Goal: Task Accomplishment & Management: Use online tool/utility

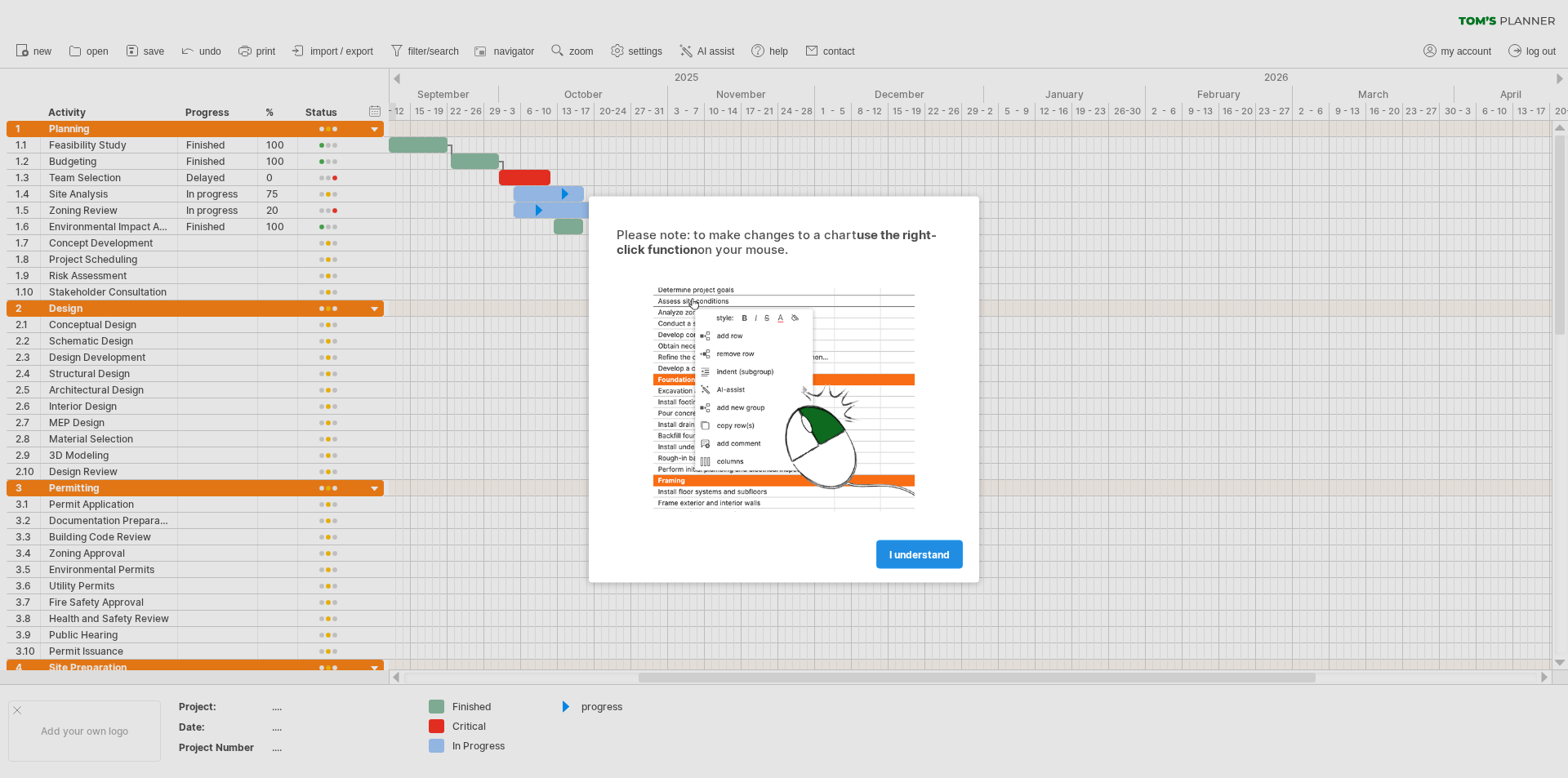
click at [939, 542] on link "I understand" at bounding box center [920, 554] width 86 height 29
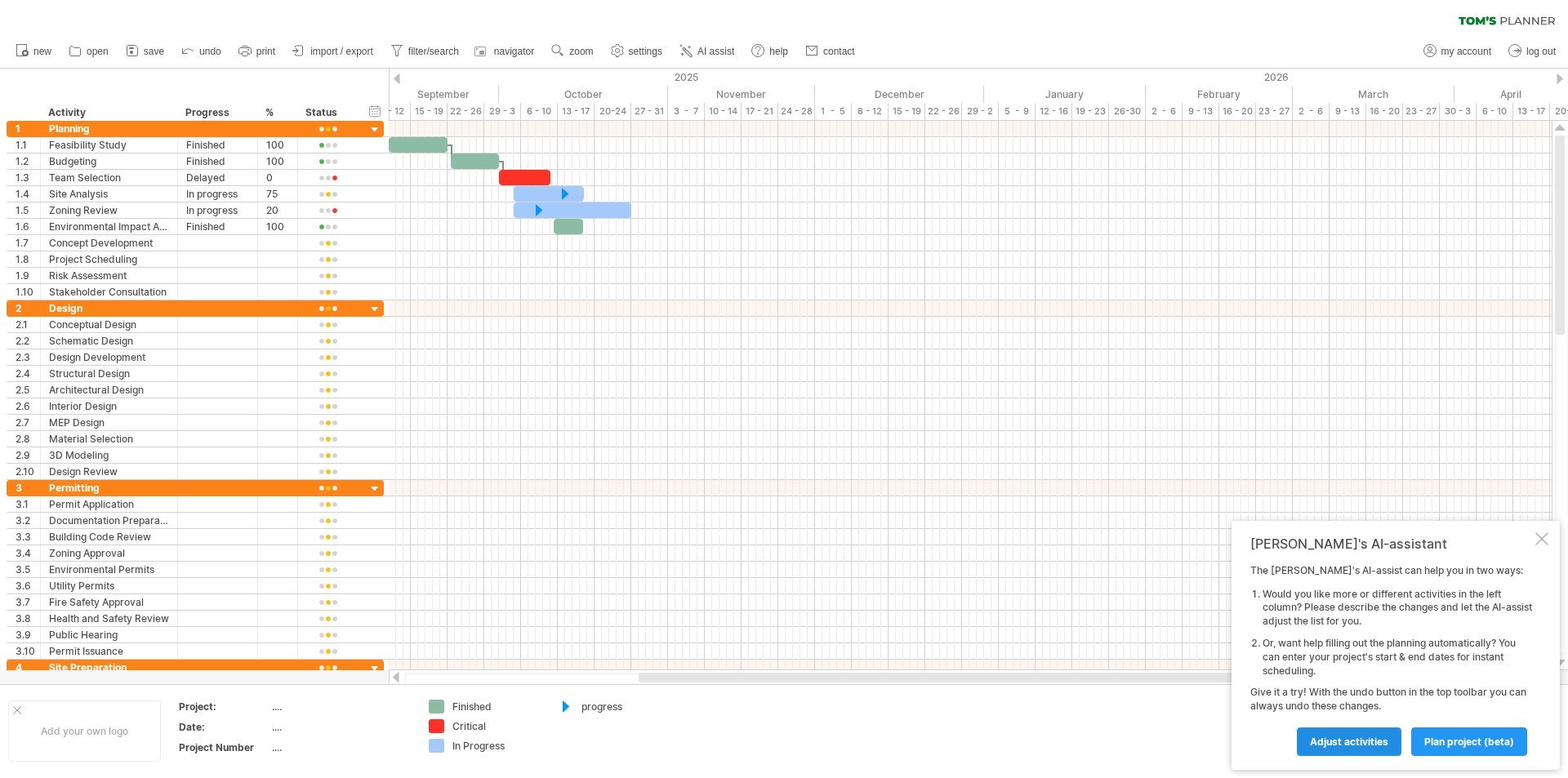
click at [1340, 741] on span "Adjust activities" at bounding box center [1349, 741] width 78 height 12
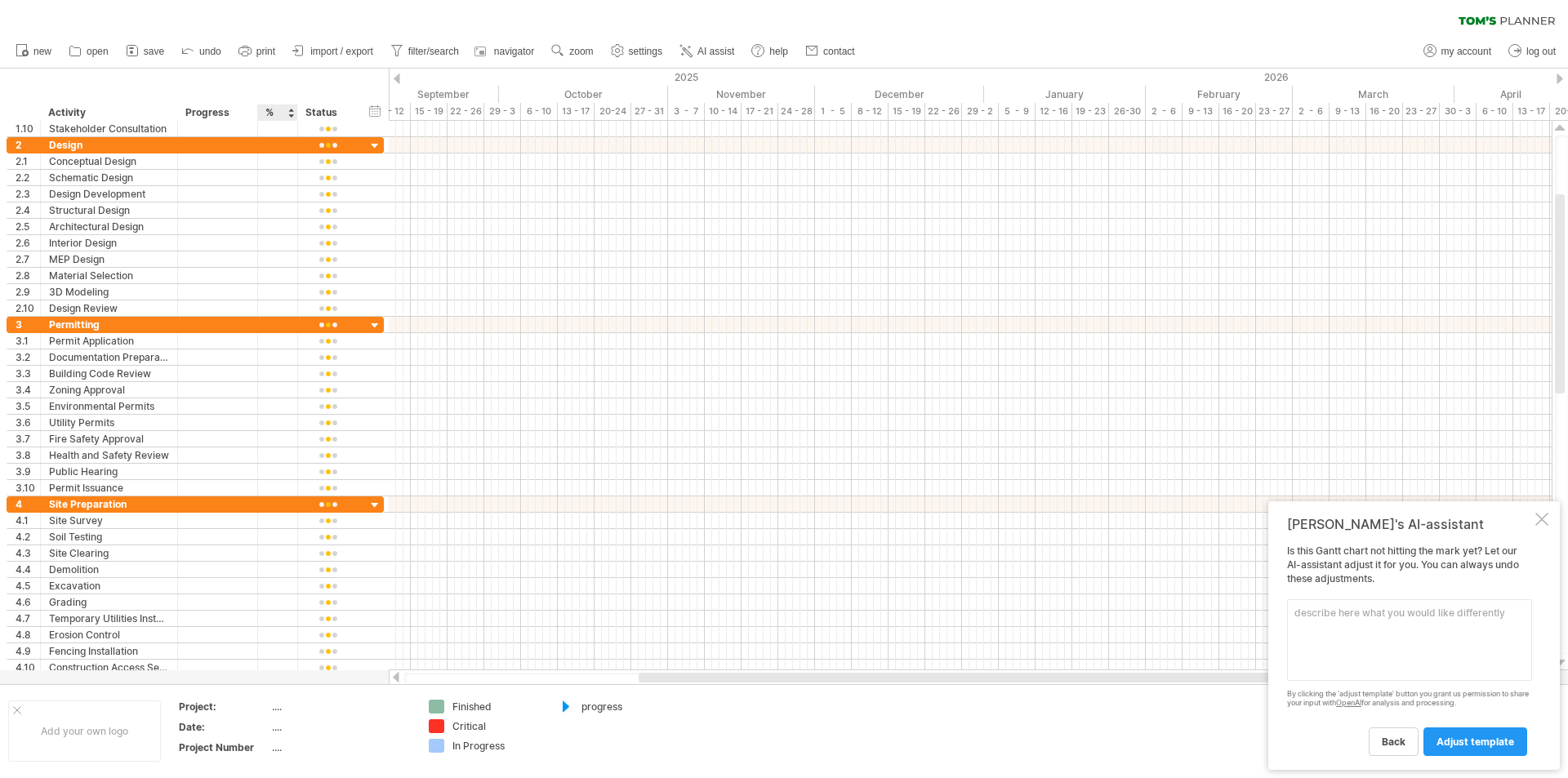
click at [280, 704] on div "...." at bounding box center [340, 706] width 137 height 14
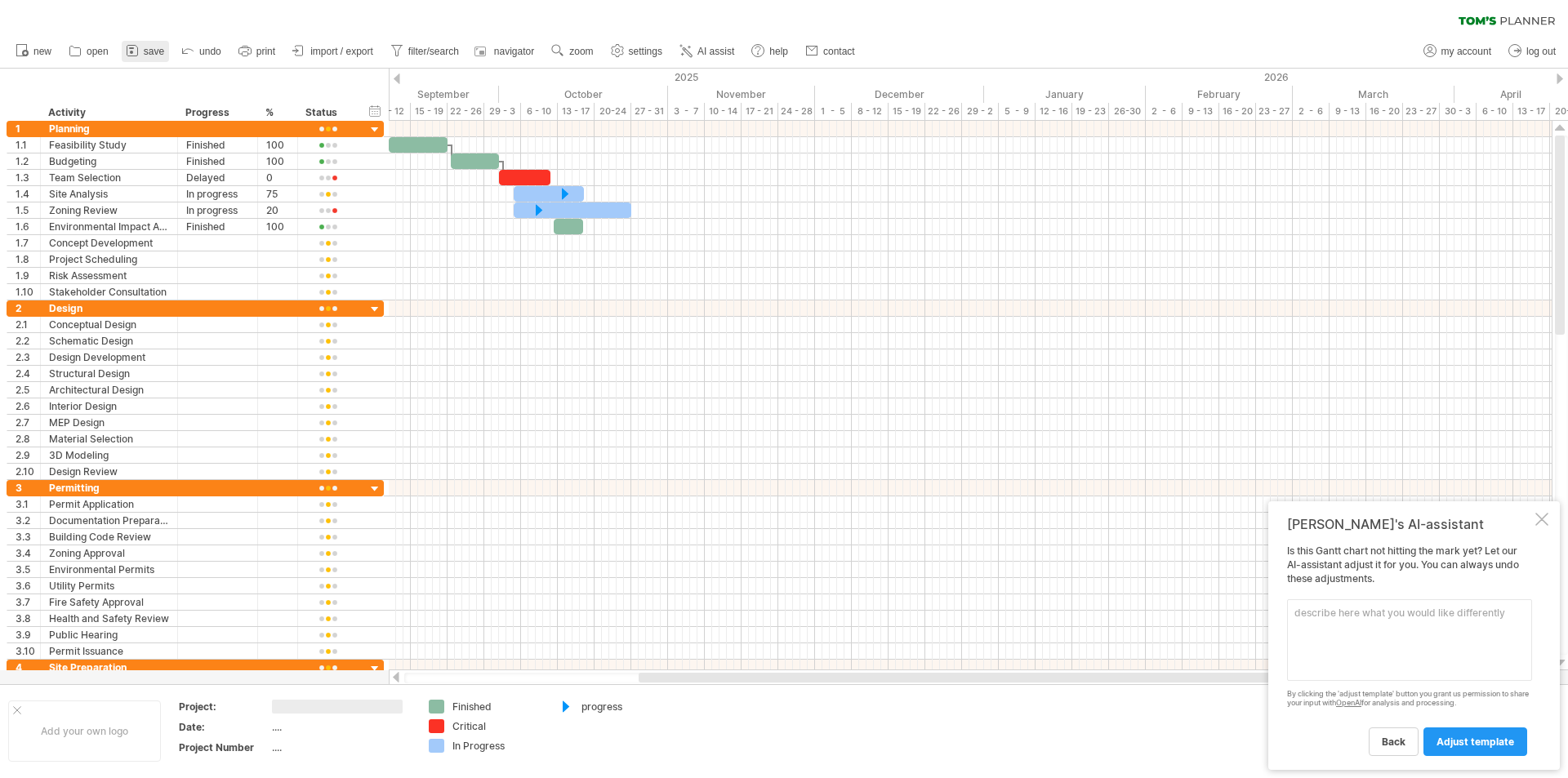
click at [150, 54] on span "save" at bounding box center [154, 51] width 20 height 11
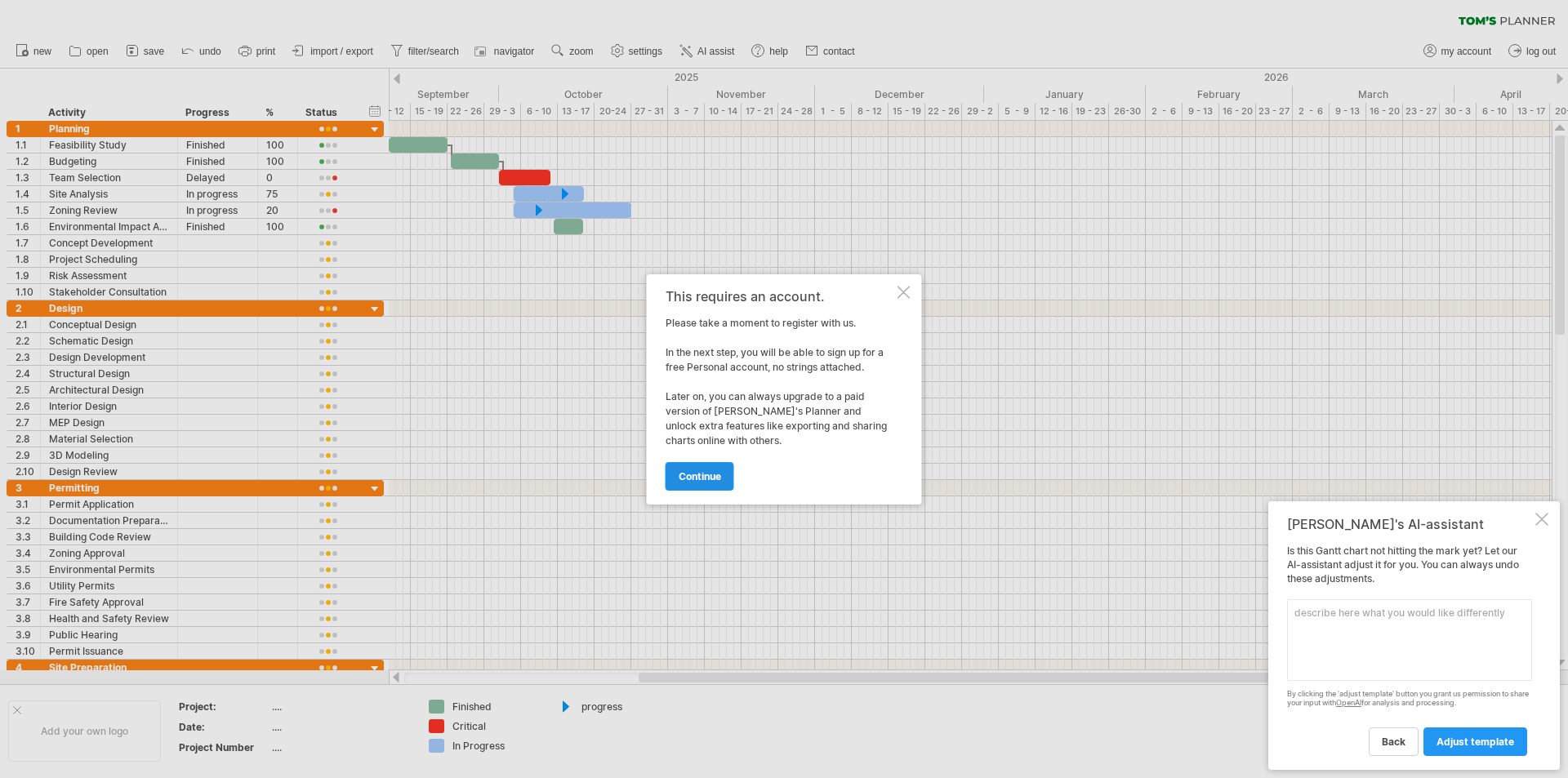
click at [701, 481] on span "continue" at bounding box center [700, 476] width 42 height 12
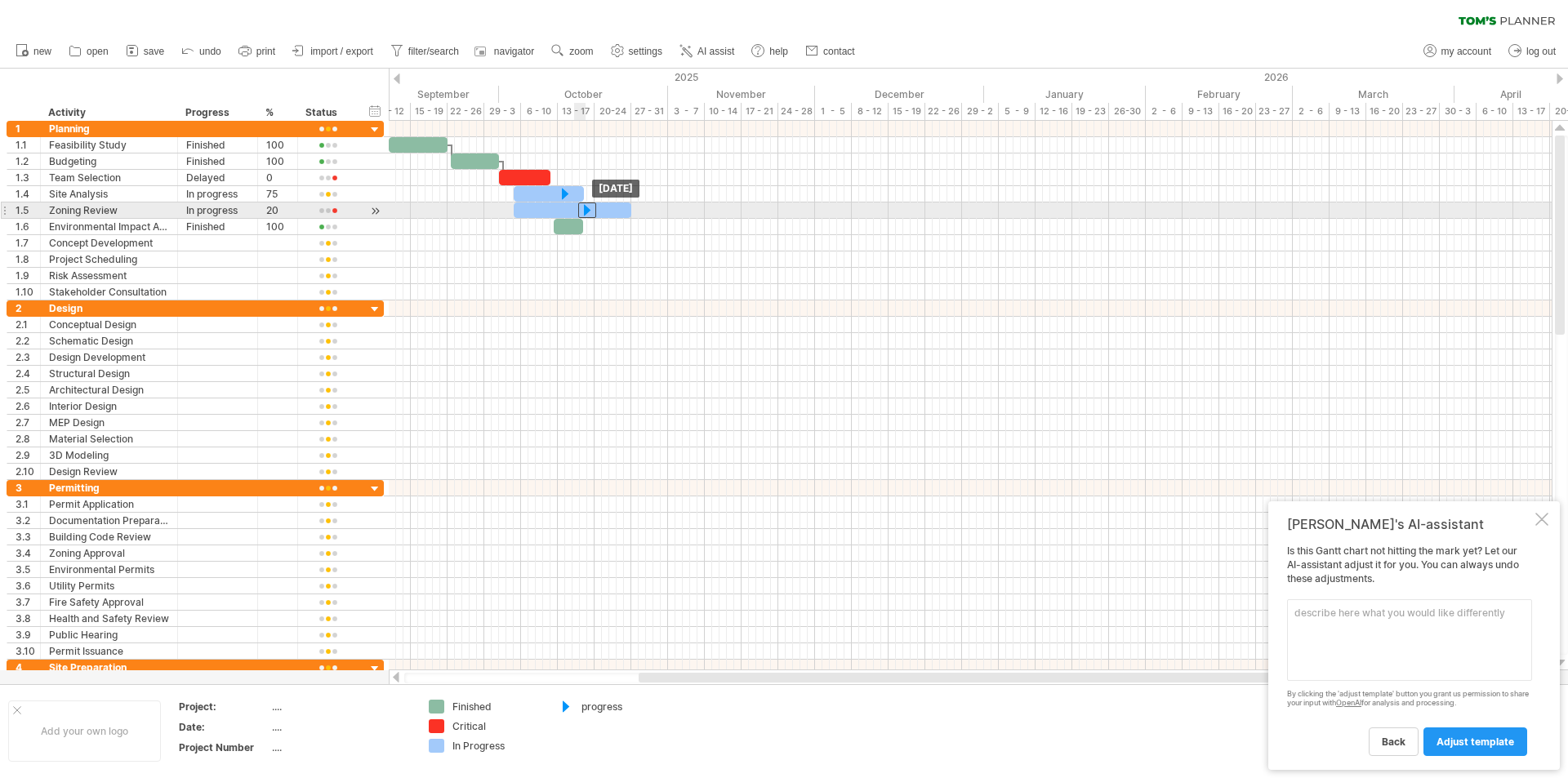
drag, startPoint x: 542, startPoint y: 207, endPoint x: 588, endPoint y: 212, distance: 46.3
click at [588, 212] on div at bounding box center [588, 210] width 18 height 16
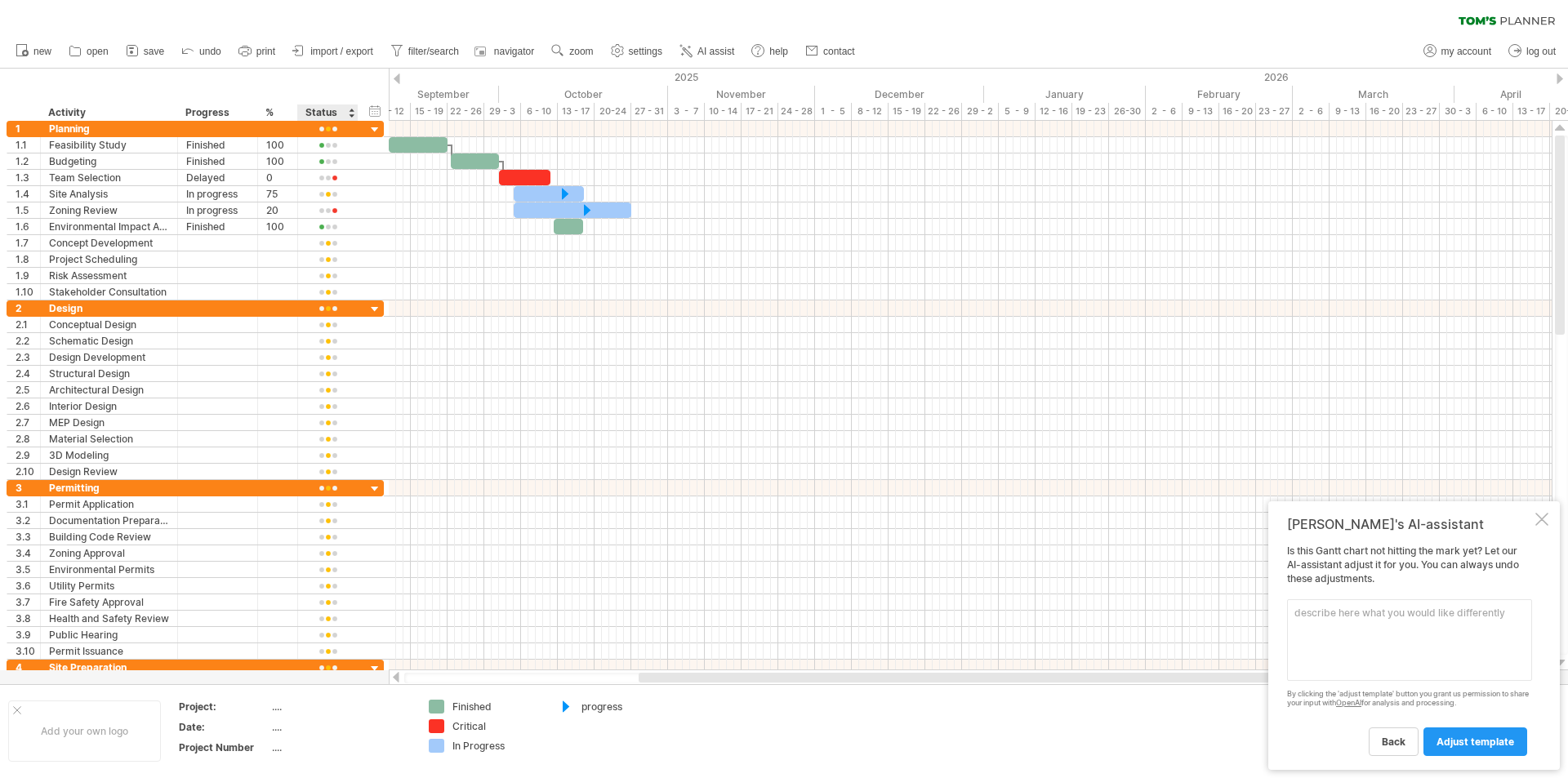
click at [350, 117] on div at bounding box center [350, 113] width 6 height 17
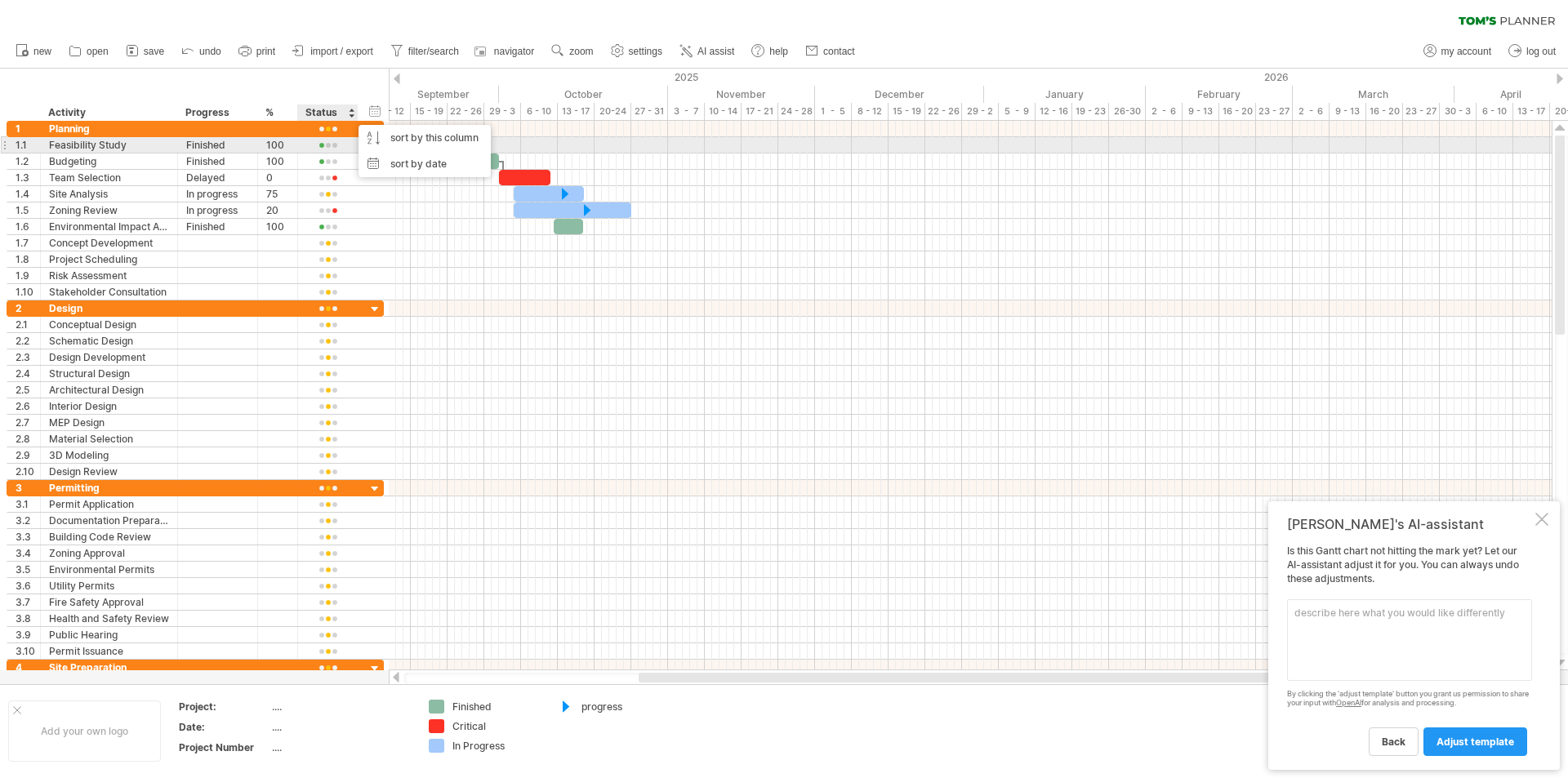
click at [325, 143] on div at bounding box center [327, 145] width 43 height 12
click at [355, 165] on span at bounding box center [350, 166] width 23 height 12
click at [333, 146] on div at bounding box center [327, 145] width 43 height 12
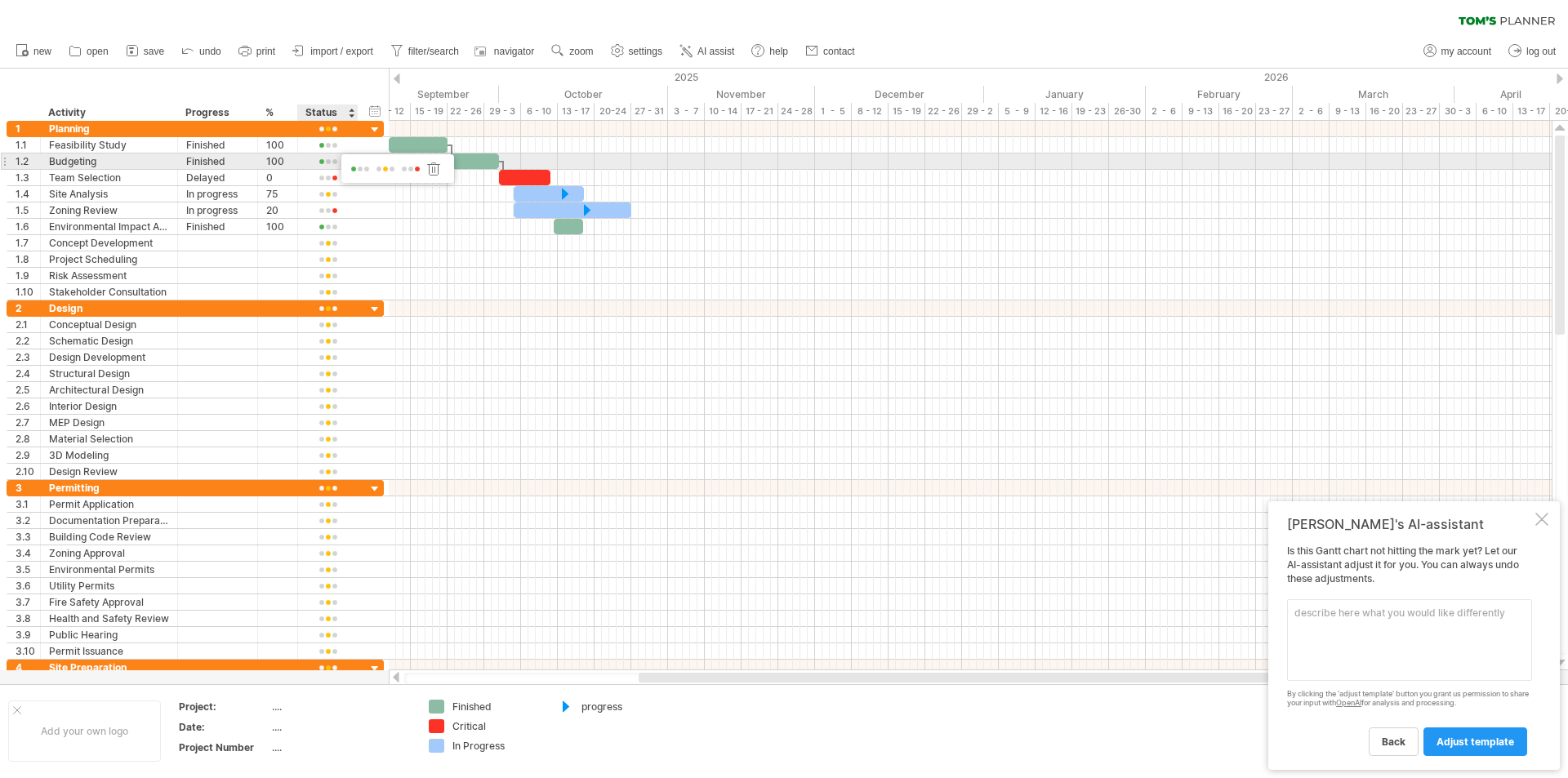
click at [391, 167] on span at bounding box center [385, 169] width 23 height 12
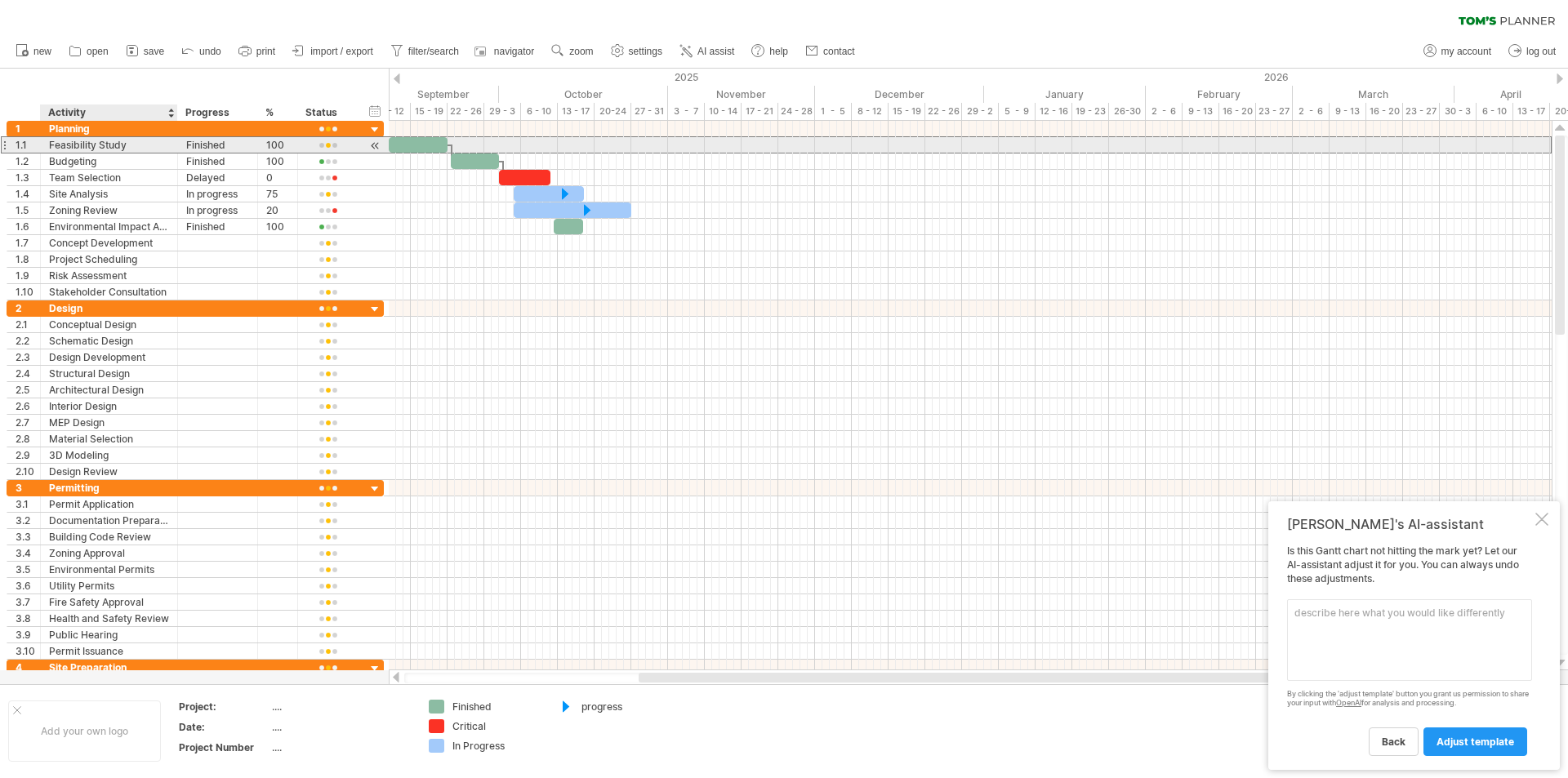
click at [89, 144] on div "Feasibility Study" at bounding box center [109, 144] width 120 height 16
drag, startPoint x: 111, startPoint y: 147, endPoint x: 61, endPoint y: 149, distance: 50.0
click at [61, 149] on input "**********" at bounding box center [109, 144] width 120 height 16
type input "***"
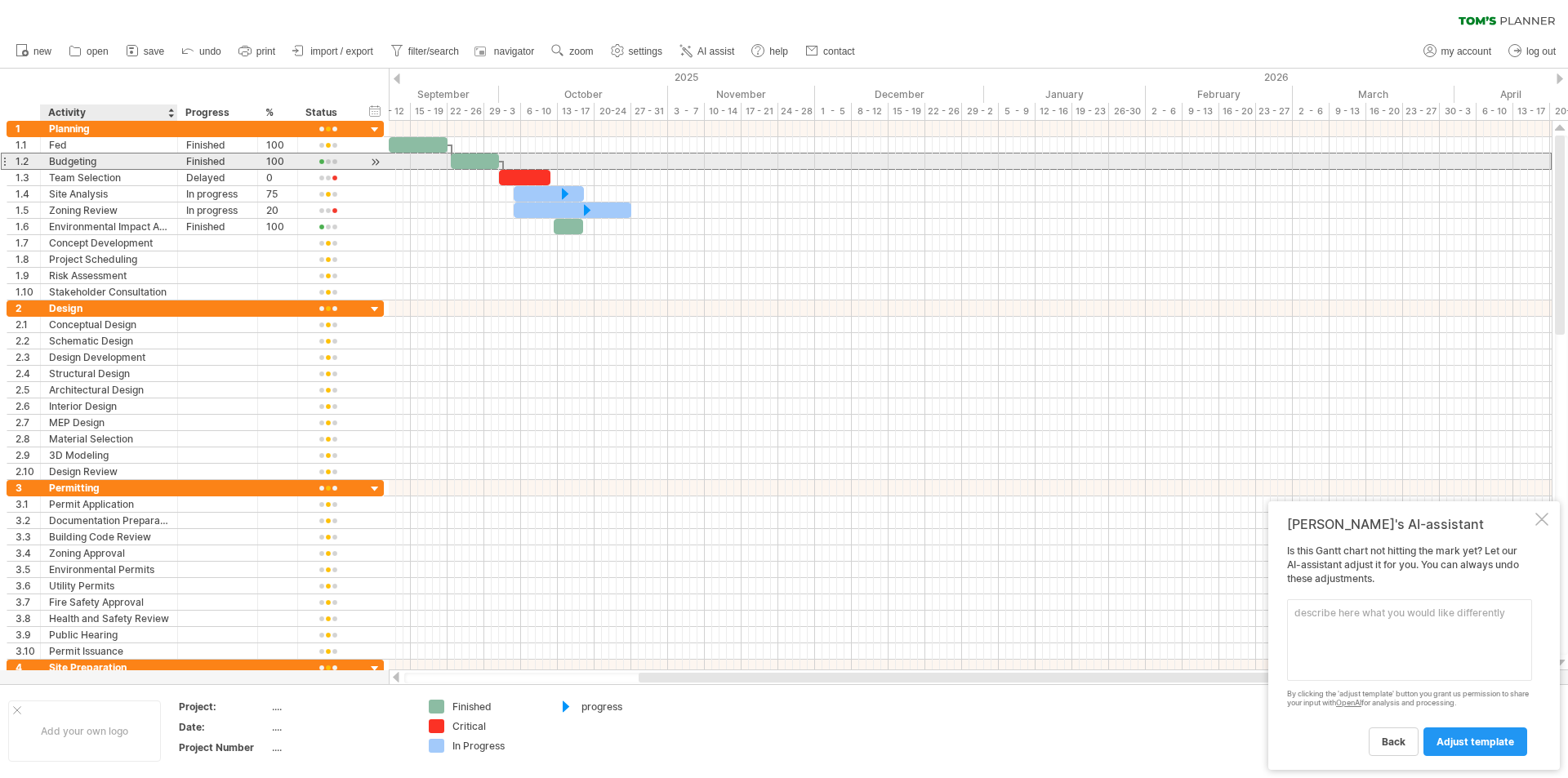
click at [64, 167] on div "Budgeting" at bounding box center [109, 161] width 120 height 16
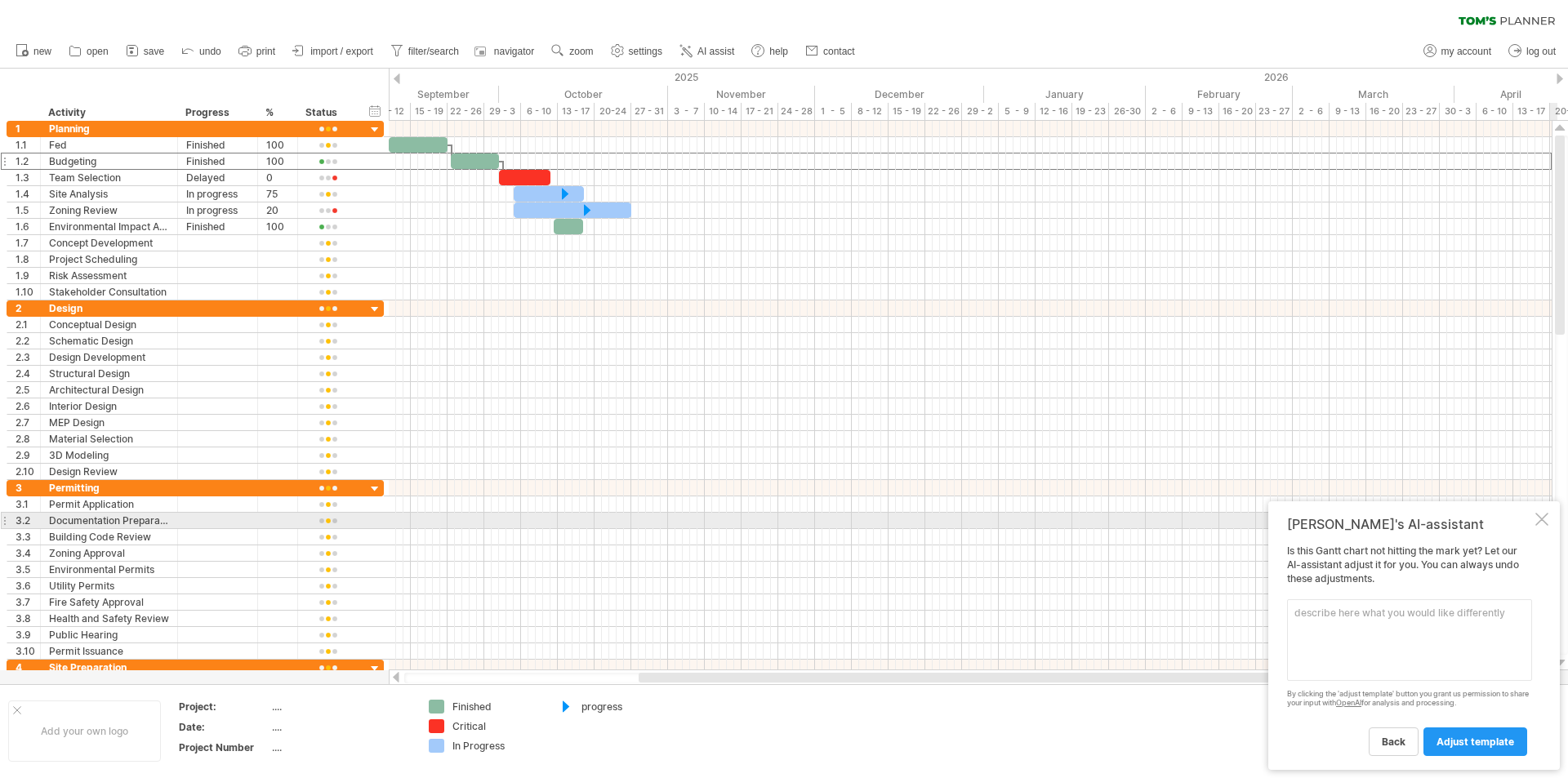
click at [1543, 521] on div at bounding box center [1542, 520] width 13 height 13
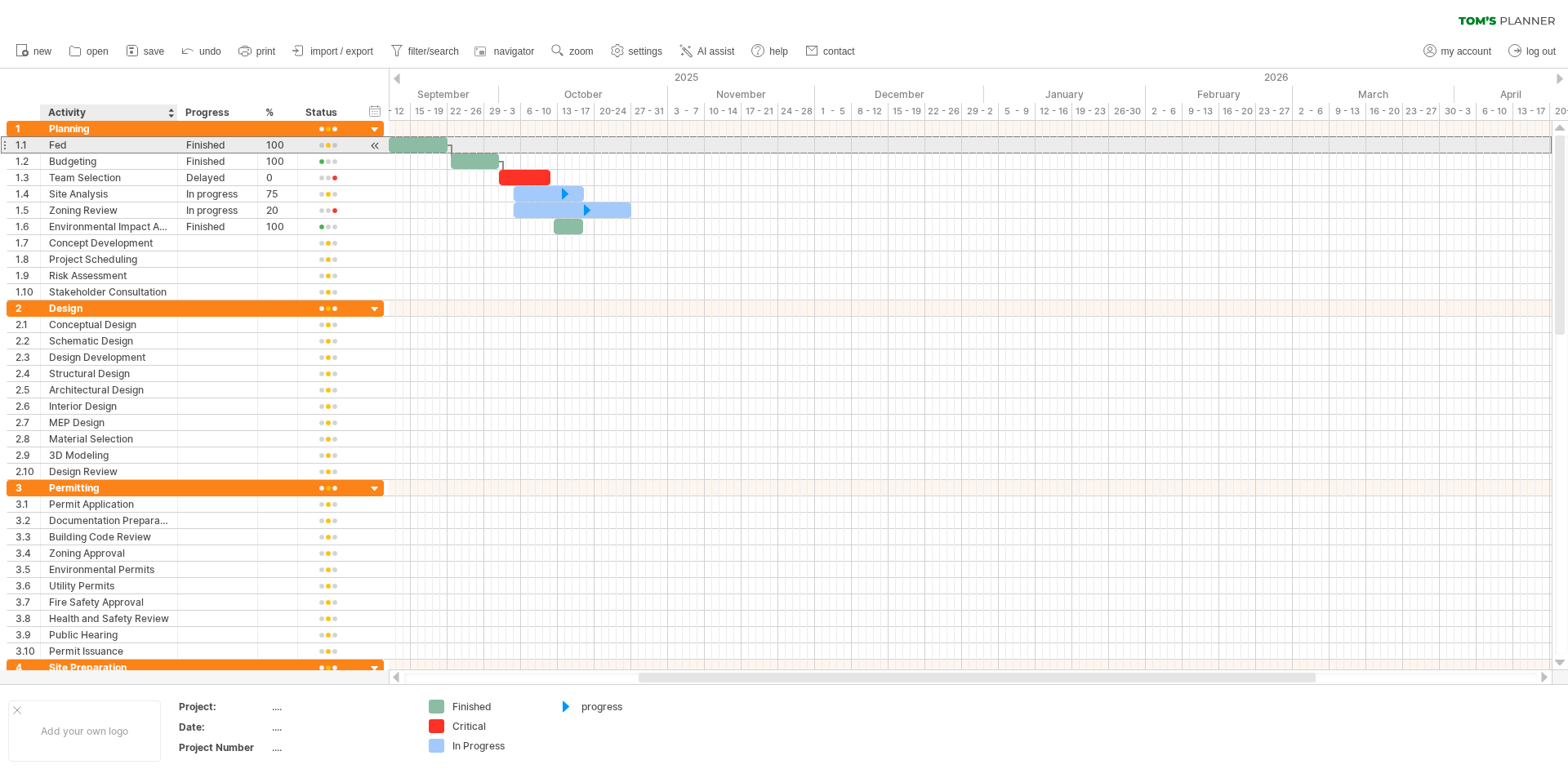
click at [88, 147] on div "Fed" at bounding box center [109, 144] width 120 height 16
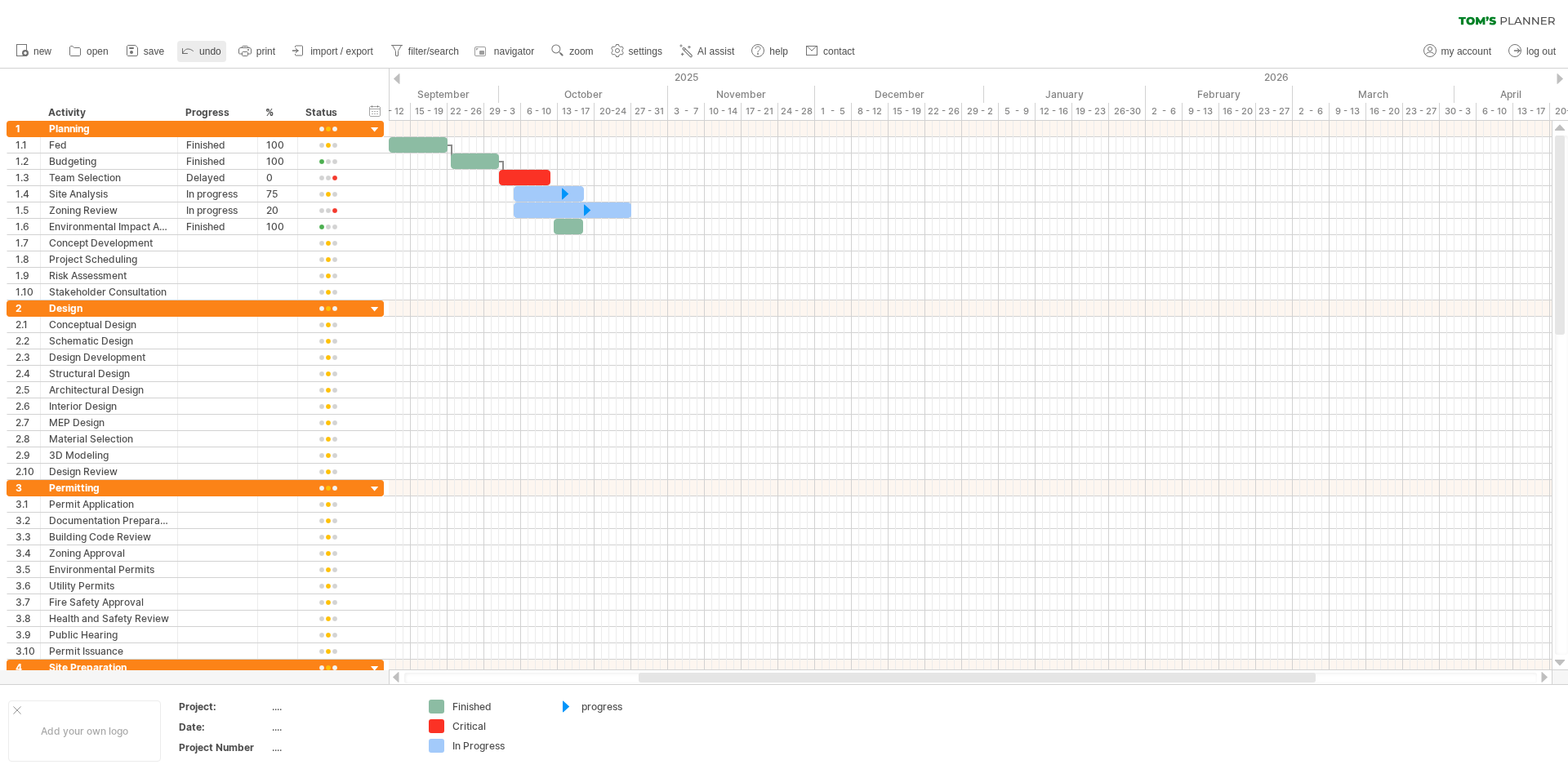
click at [193, 52] on icon at bounding box center [188, 50] width 17 height 17
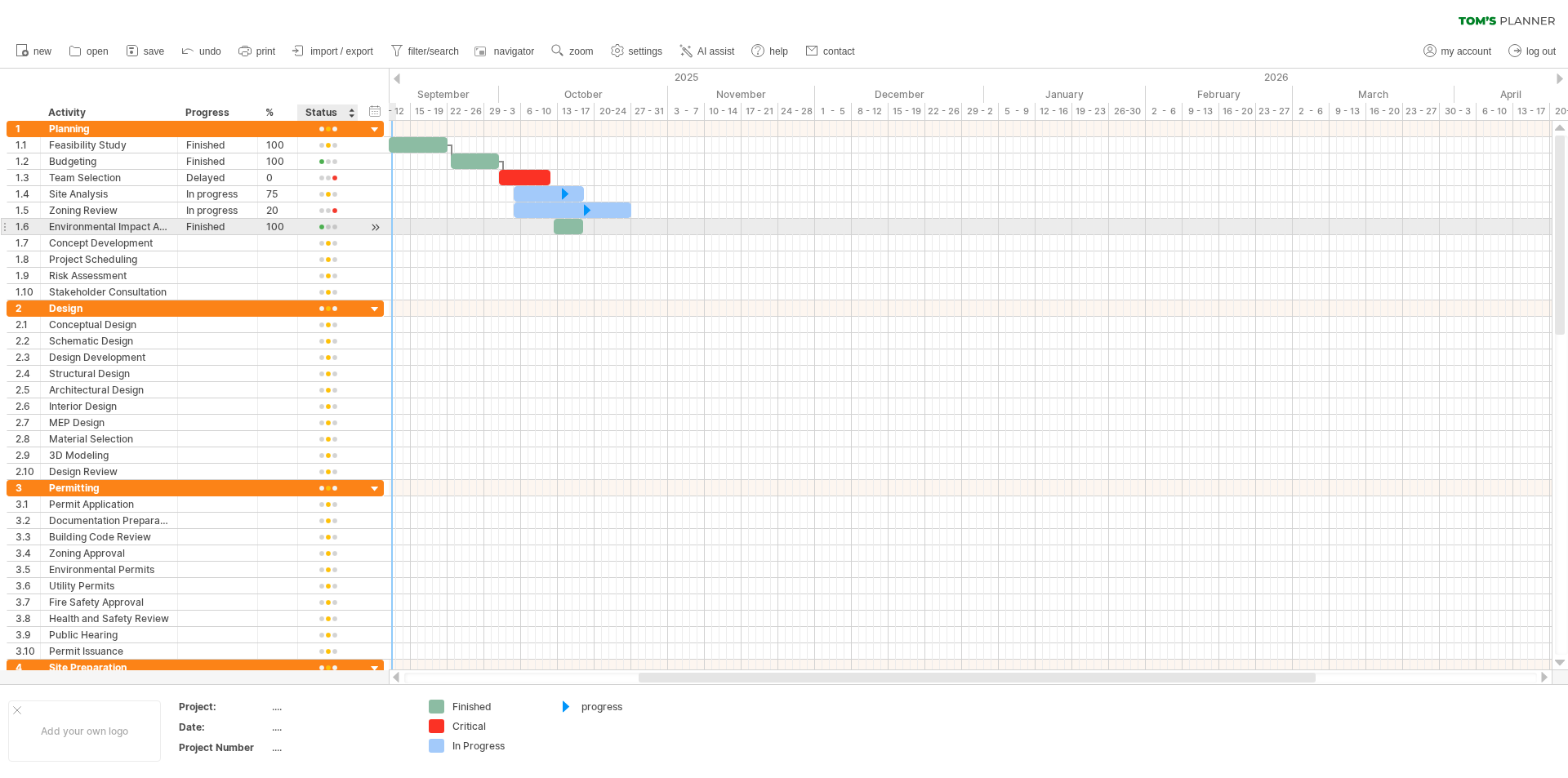
click at [374, 226] on div at bounding box center [375, 227] width 16 height 17
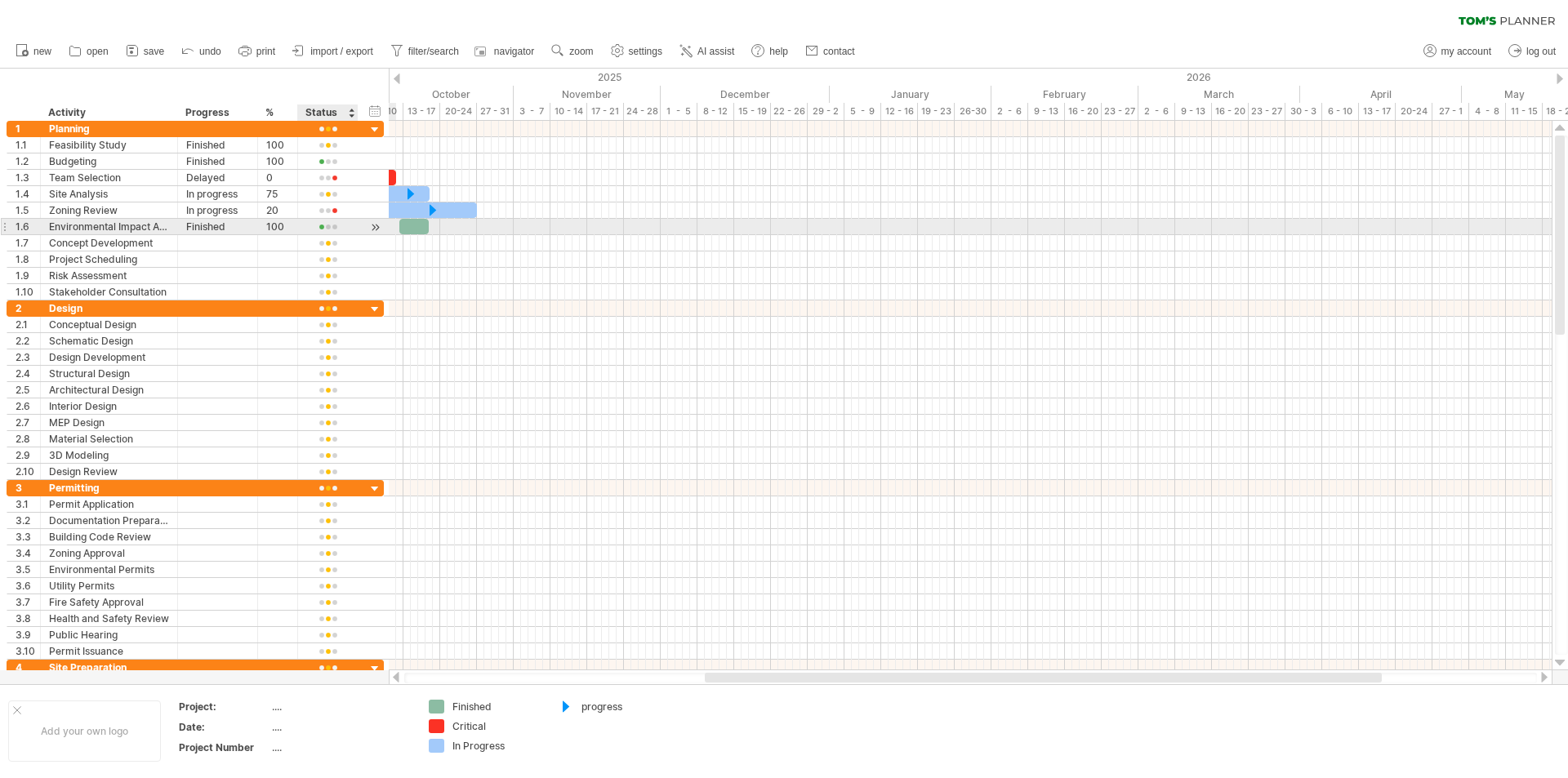
click at [374, 226] on div at bounding box center [375, 227] width 16 height 17
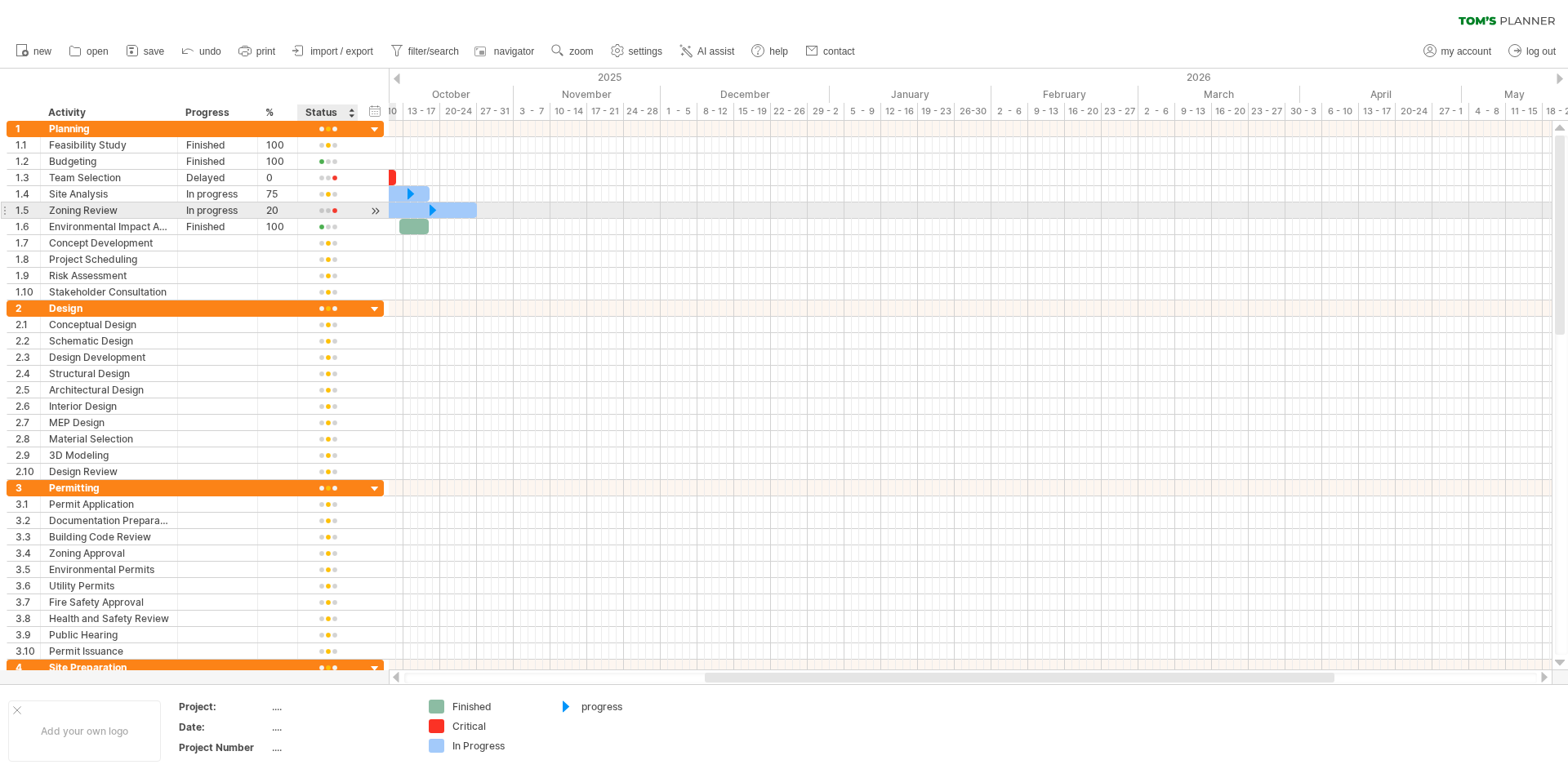
click at [380, 211] on div at bounding box center [375, 211] width 16 height 17
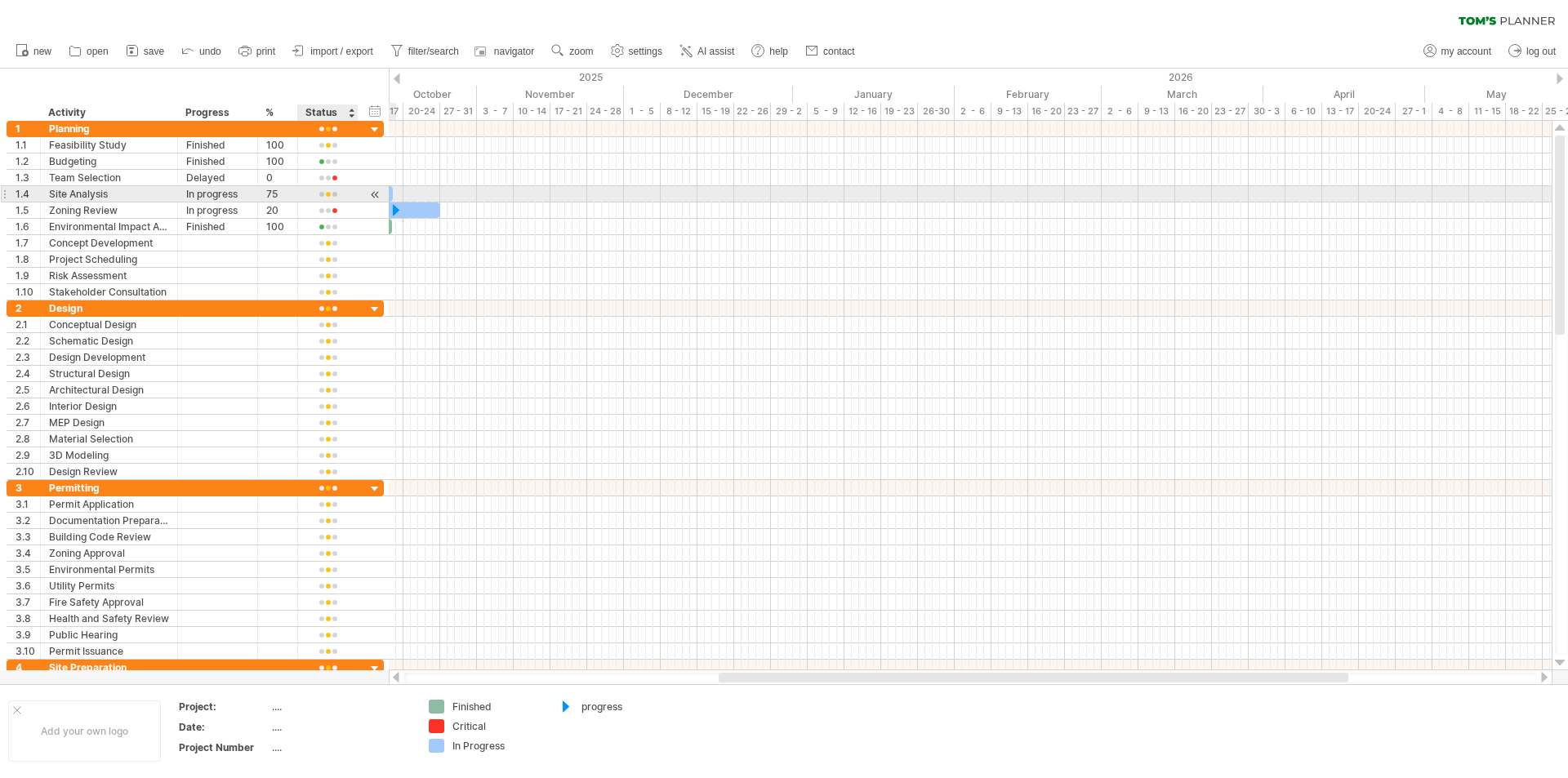
click at [373, 193] on div at bounding box center [375, 194] width 16 height 17
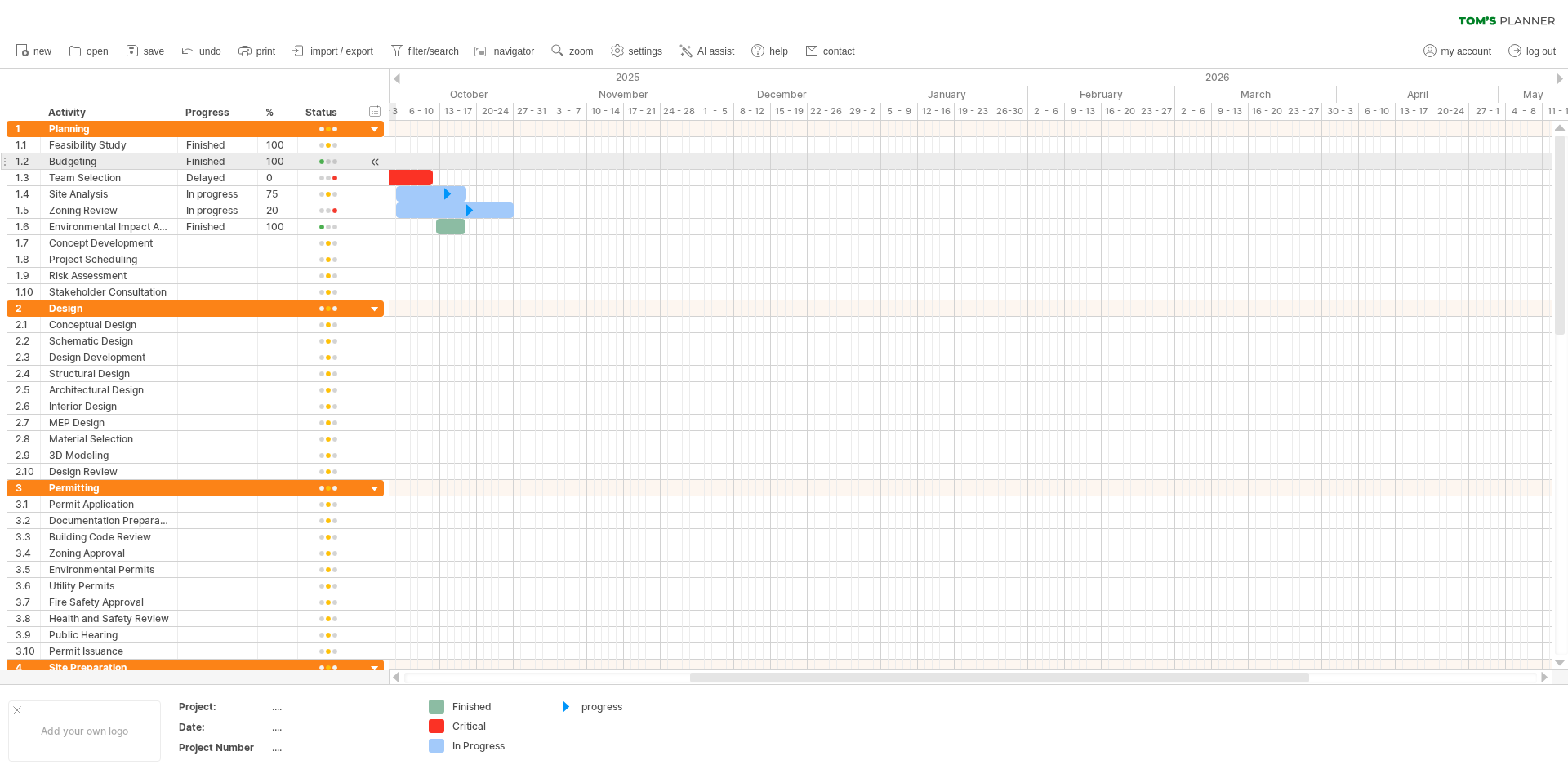
click at [380, 161] on div at bounding box center [375, 162] width 16 height 17
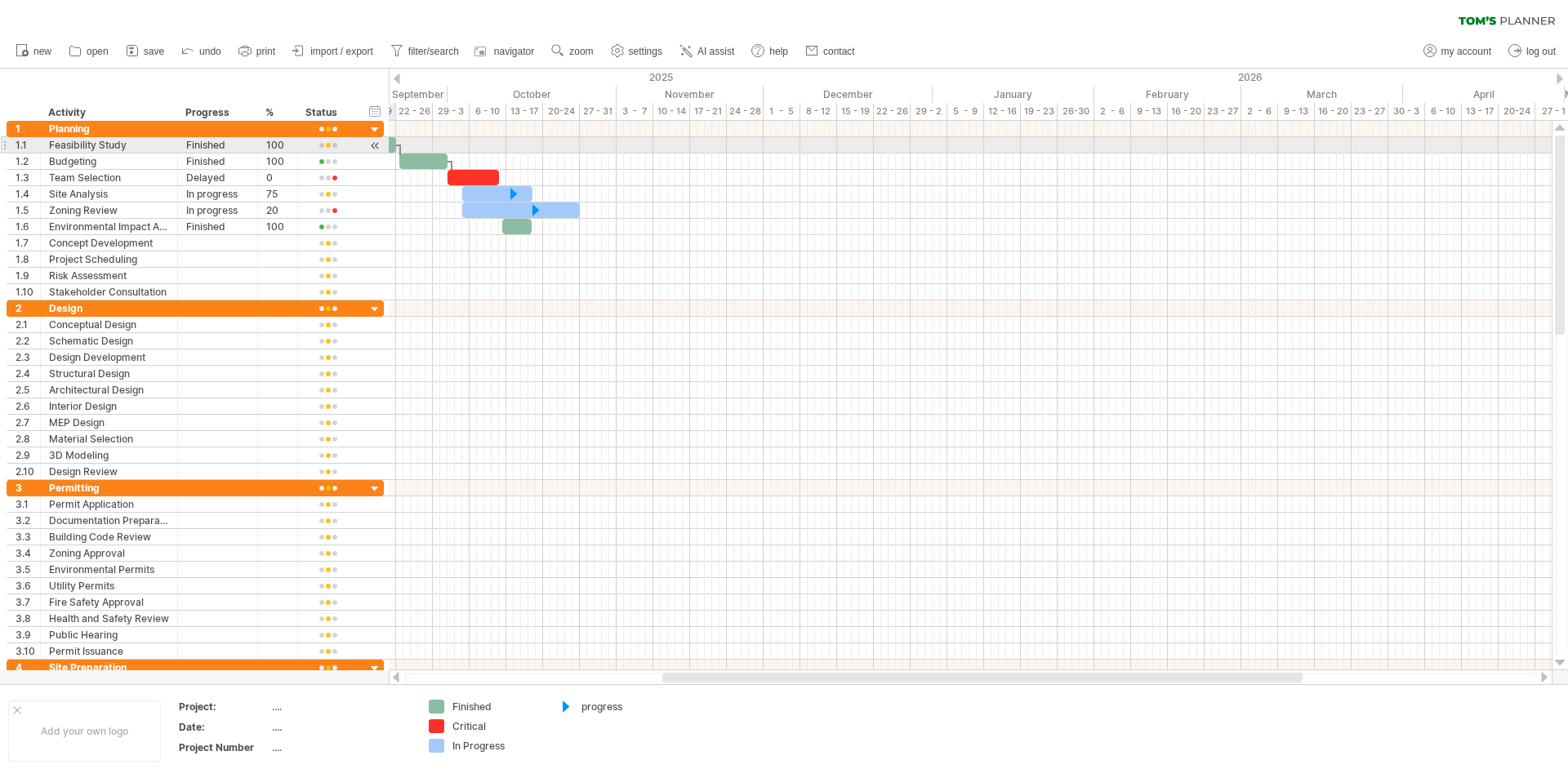
click at [374, 144] on div at bounding box center [375, 145] width 16 height 17
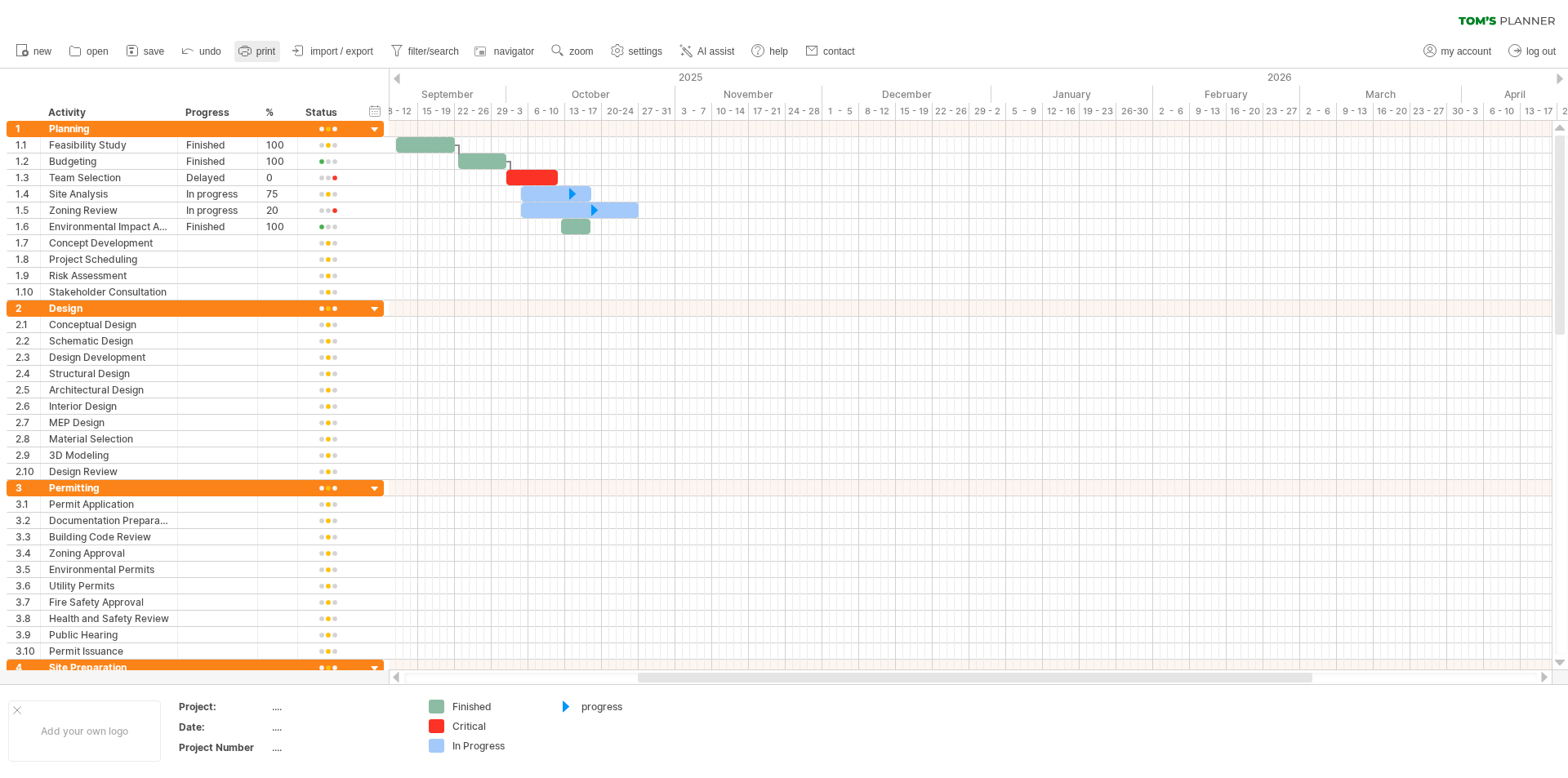
click at [251, 50] on icon at bounding box center [246, 51] width 17 height 17
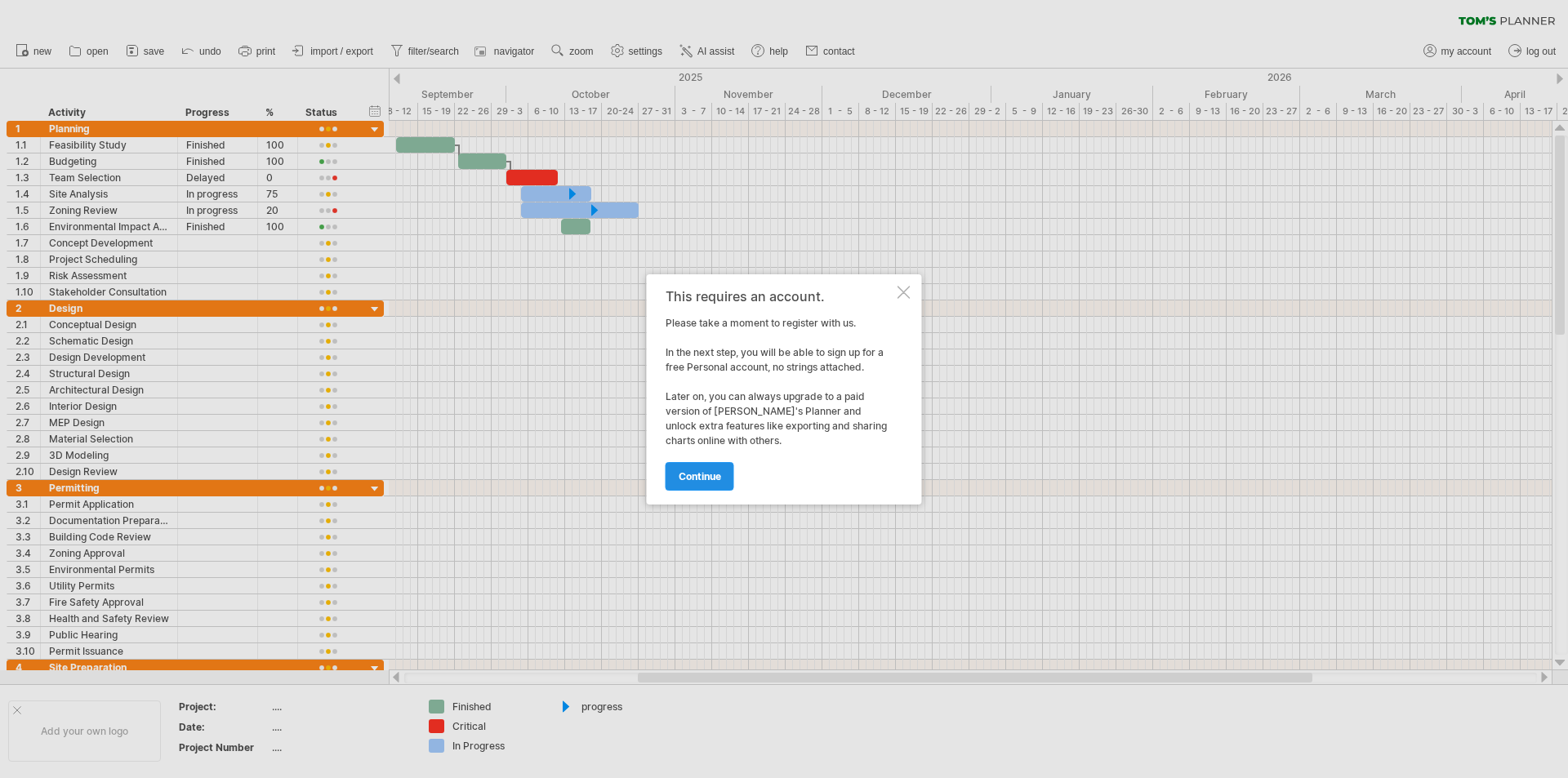
click at [693, 476] on span "continue" at bounding box center [700, 476] width 42 height 12
